Goal: Task Accomplishment & Management: Manage account settings

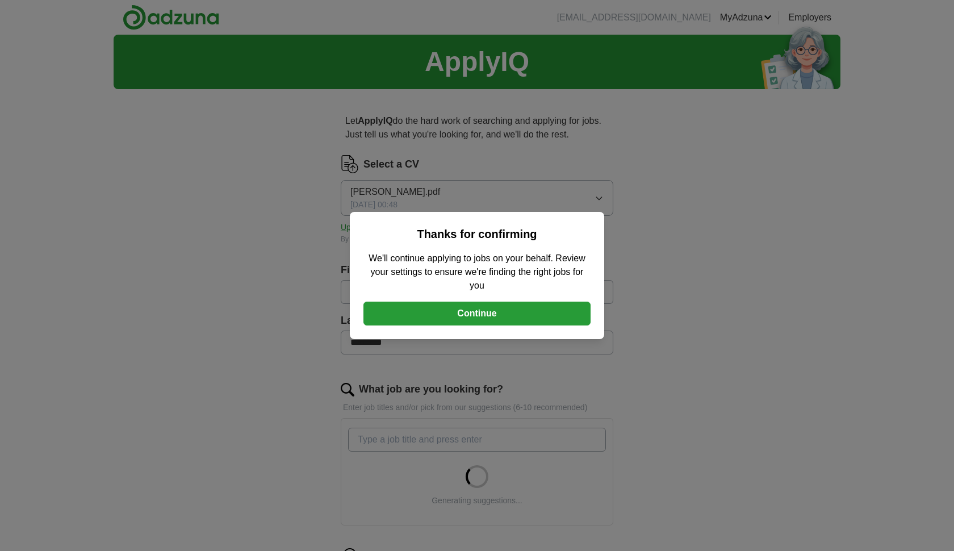
click at [508, 314] on button "Continue" at bounding box center [476, 314] width 227 height 24
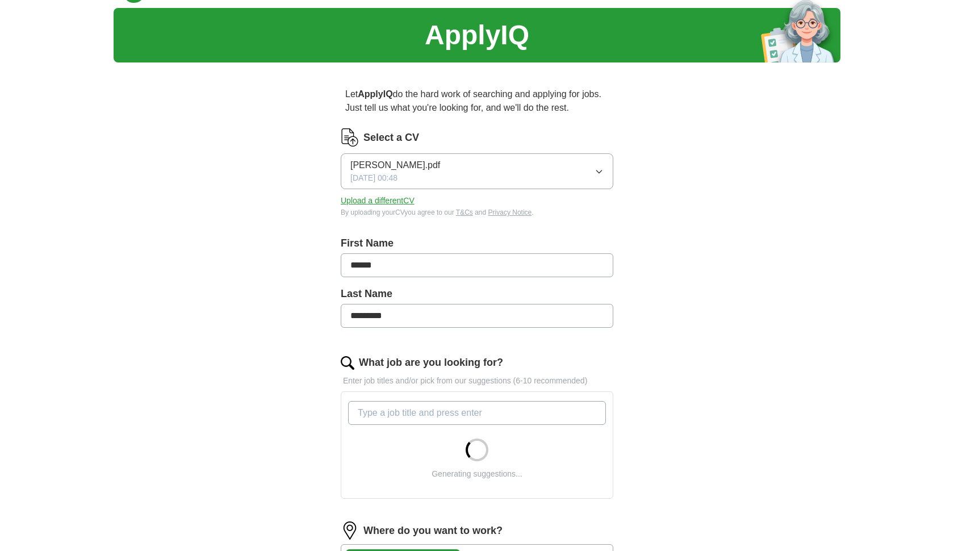
scroll to position [42, 0]
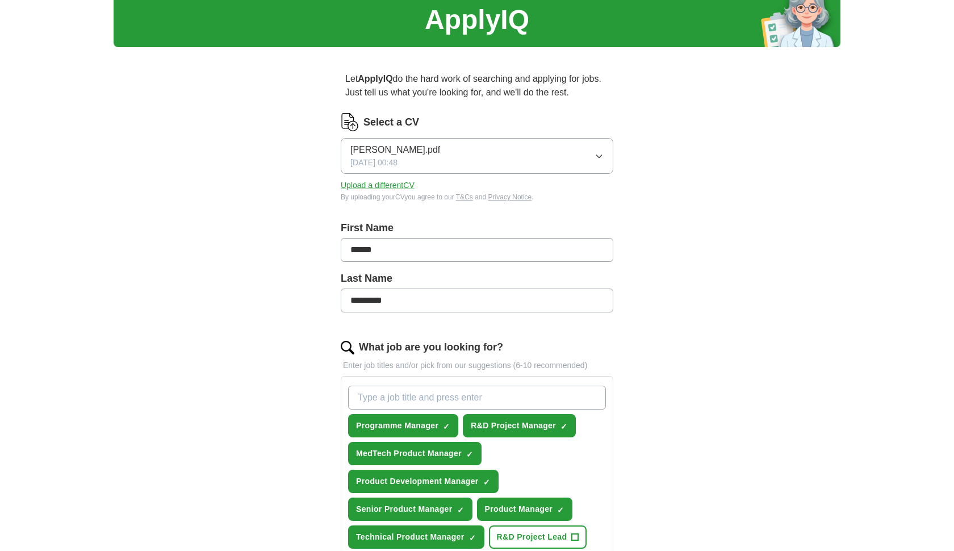
click at [604, 158] on button "[PERSON_NAME].pdf [DATE] 00:48" at bounding box center [477, 156] width 273 height 36
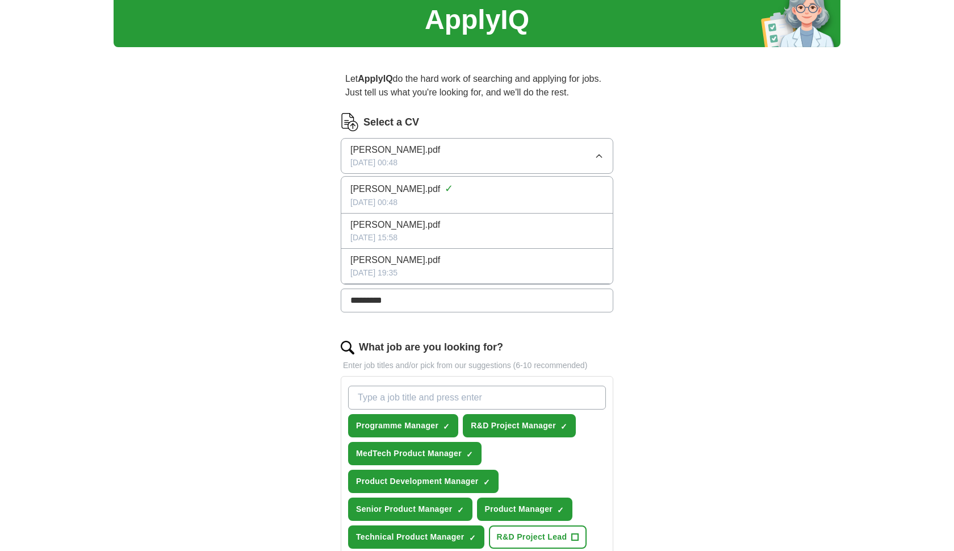
click at [599, 161] on button "[PERSON_NAME].pdf [DATE] 00:48" at bounding box center [477, 156] width 273 height 36
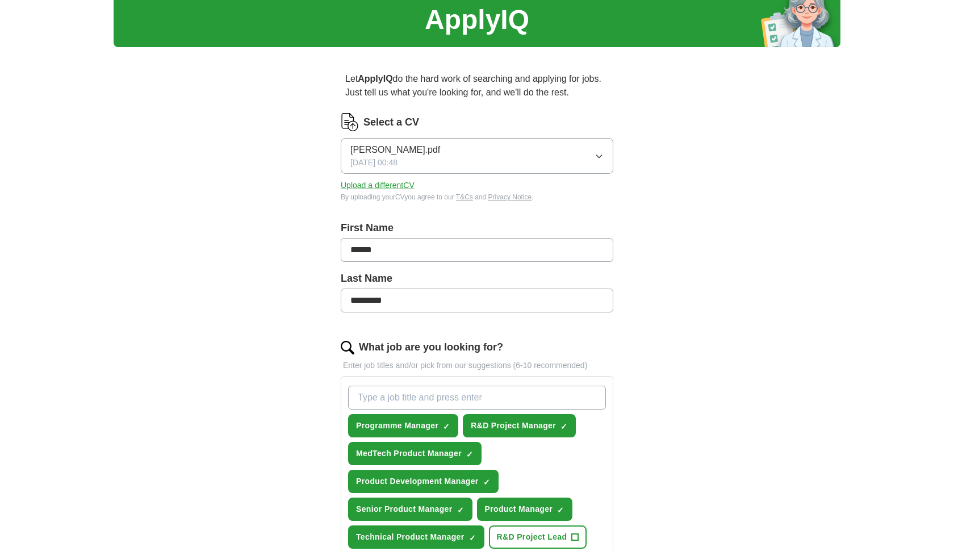
click at [591, 157] on button "[PERSON_NAME].pdf [DATE] 00:48" at bounding box center [477, 156] width 273 height 36
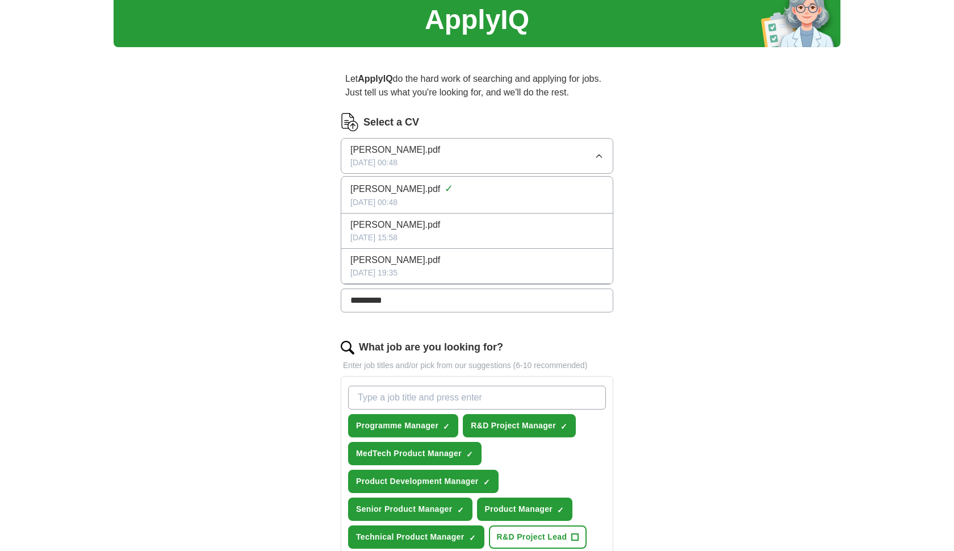
click at [710, 191] on div "ApplyIQ Let ApplyIQ do the hard work of searching and applying for jobs. Just t…" at bounding box center [477, 534] width 727 height 1083
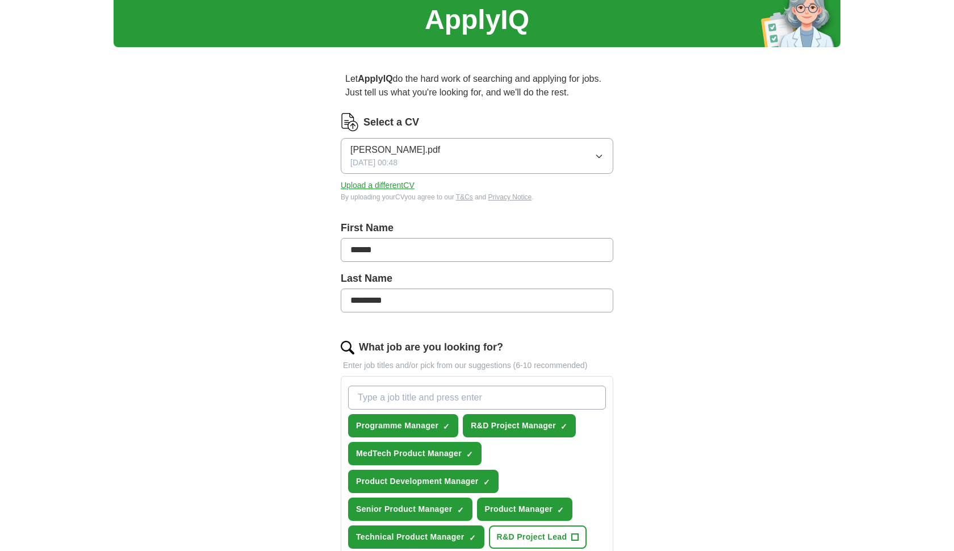
click at [370, 190] on button "Upload a different CV" at bounding box center [378, 185] width 74 height 12
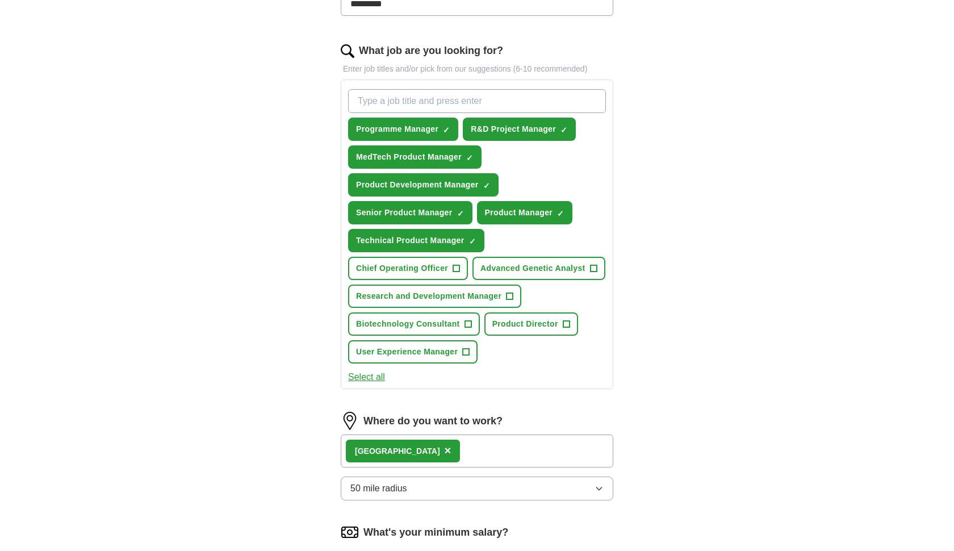
scroll to position [339, 0]
click at [364, 381] on button "Select all" at bounding box center [366, 377] width 37 height 14
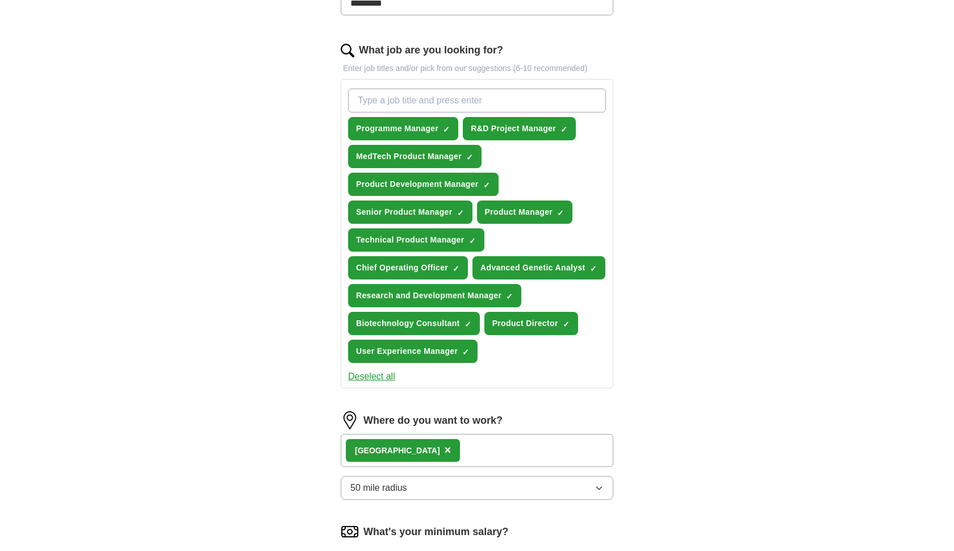
click at [412, 265] on span "Chief Operating Officer" at bounding box center [402, 268] width 92 height 12
click at [520, 273] on span "Advanced Genetic Analyst" at bounding box center [532, 268] width 105 height 12
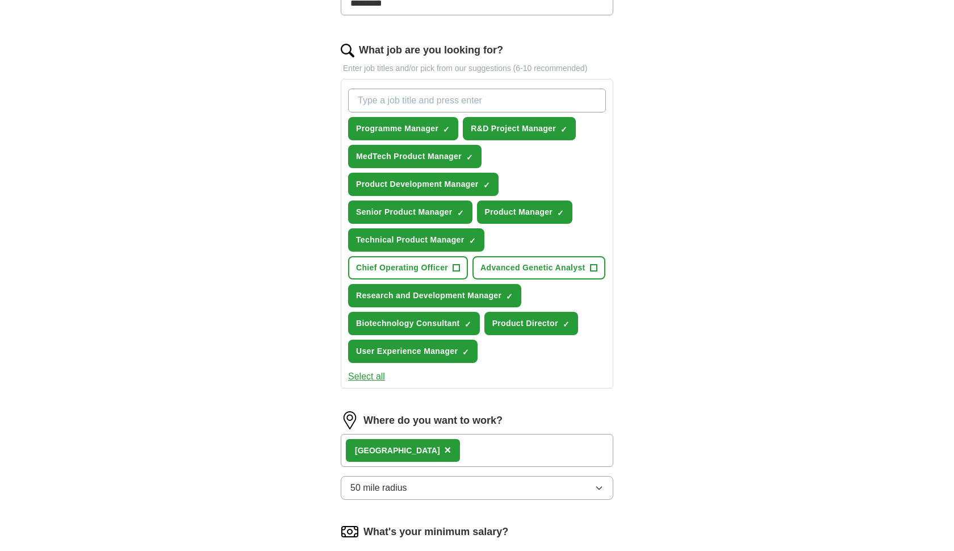
click at [469, 284] on button "Research and Development Manager ✓ ×" at bounding box center [434, 295] width 173 height 23
click at [438, 316] on button "Biotechnology Consultant ✓ ×" at bounding box center [414, 323] width 132 height 23
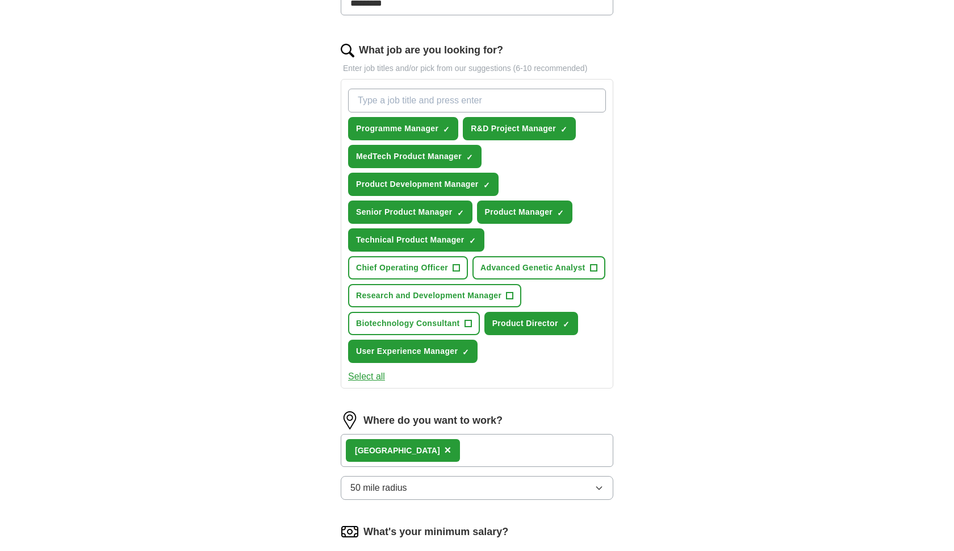
click at [509, 317] on span "Product Director" at bounding box center [525, 323] width 66 height 12
click at [429, 345] on span "User Experience Manager" at bounding box center [407, 351] width 102 height 12
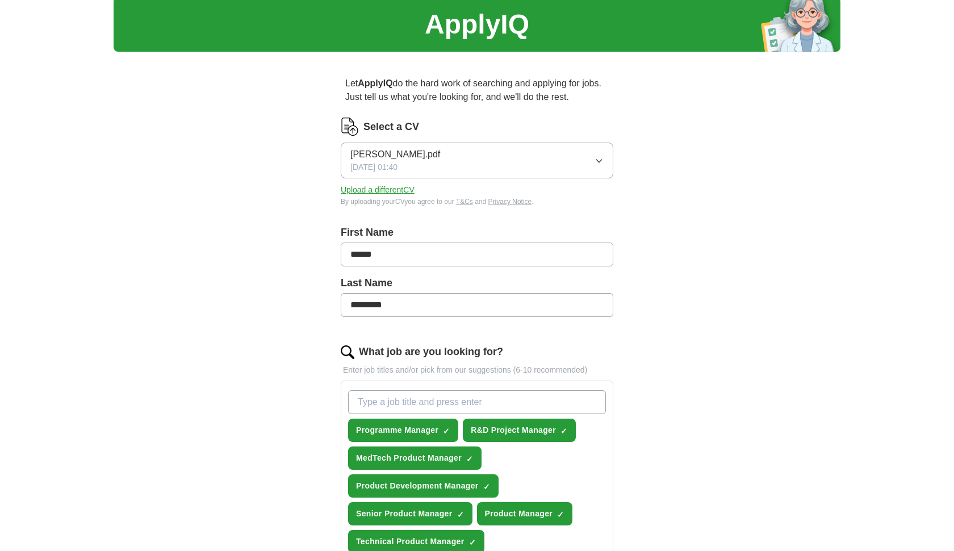
scroll to position [40, 0]
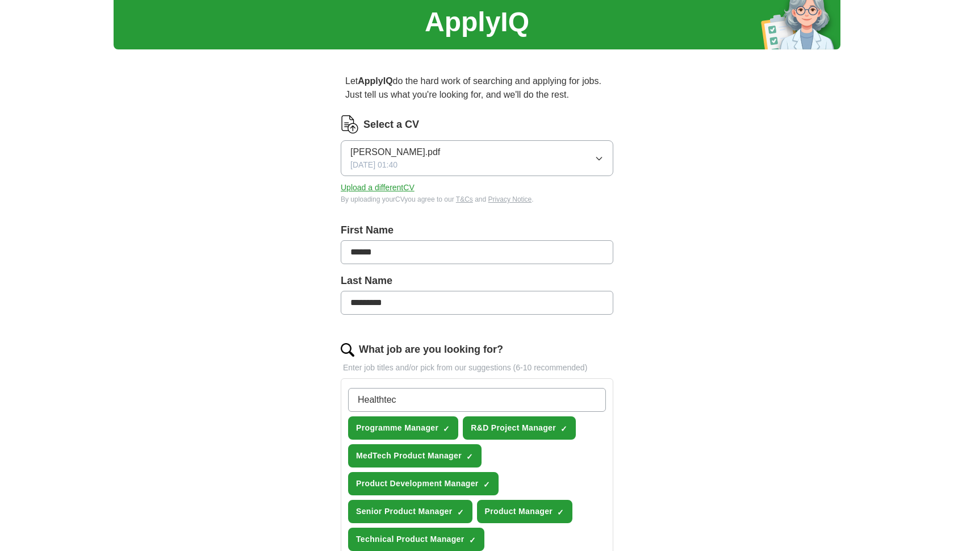
type input "Healthtech"
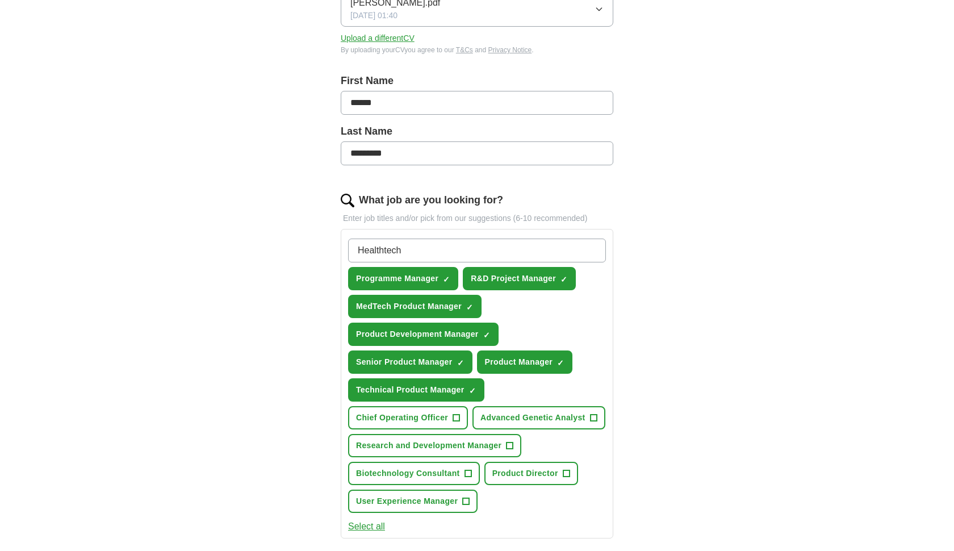
scroll to position [204, 0]
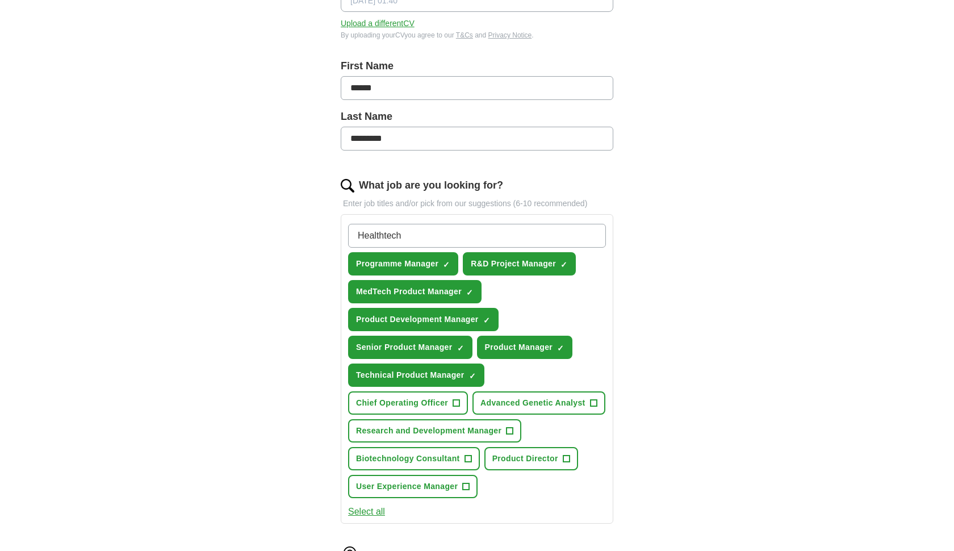
drag, startPoint x: 440, startPoint y: 231, endPoint x: 338, endPoint y: 226, distance: 101.8
click at [338, 226] on div "Let ApplyIQ do the hard work of searching and applying for jobs. Just tell us w…" at bounding box center [476, 376] width 363 height 964
click at [662, 218] on div "ApplyIQ Let ApplyIQ do the hard work of searching and applying for jobs. Just t…" at bounding box center [477, 344] width 727 height 1027
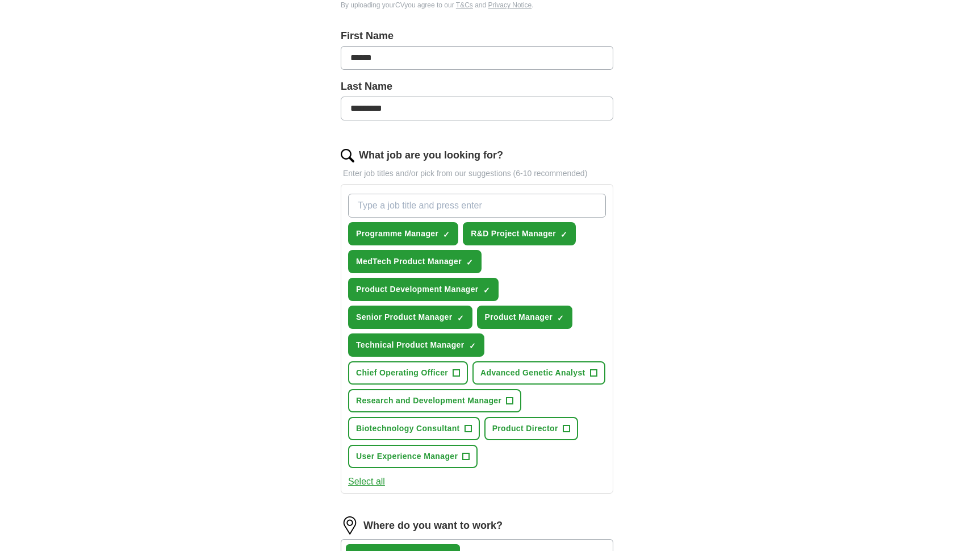
scroll to position [544, 0]
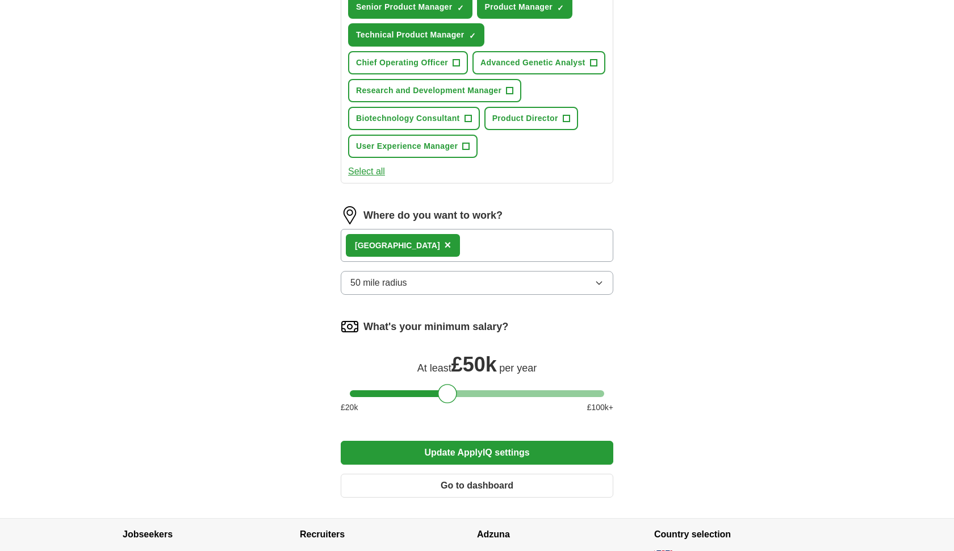
click at [433, 461] on button "Update ApplyIQ settings" at bounding box center [477, 453] width 273 height 24
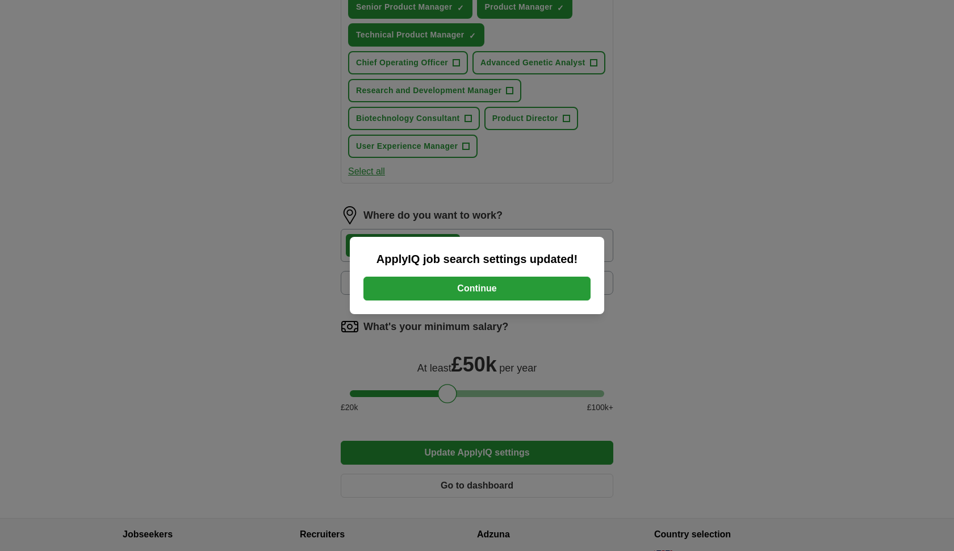
click at [525, 293] on button "Continue" at bounding box center [476, 289] width 227 height 24
